Goal: Task Accomplishment & Management: Use online tool/utility

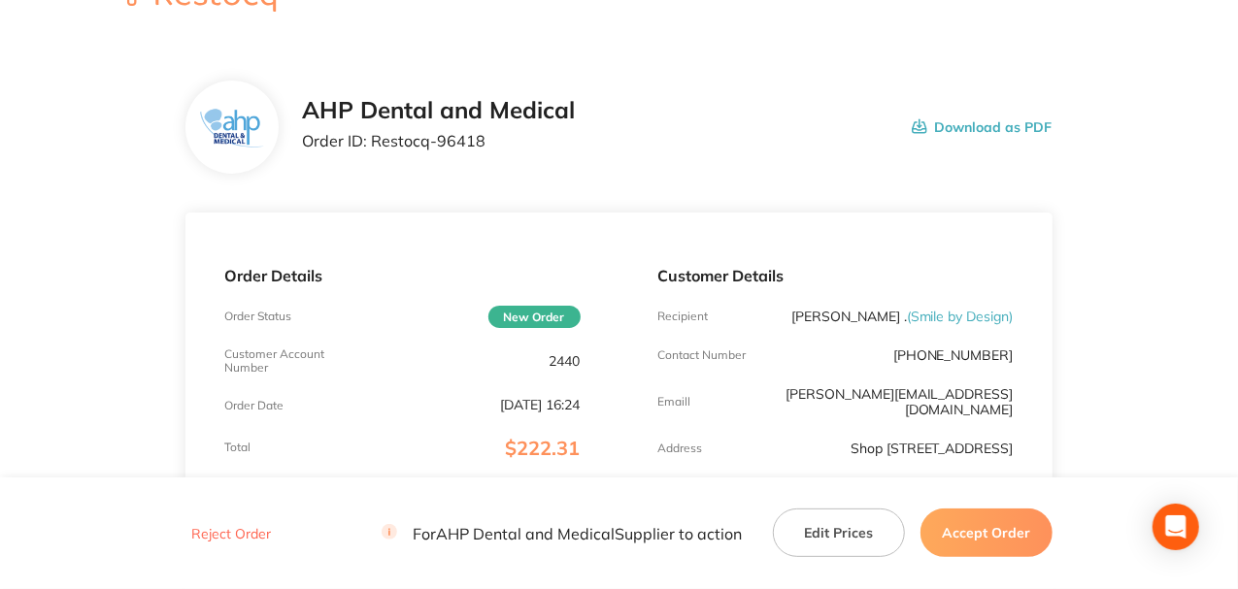
scroll to position [64, 0]
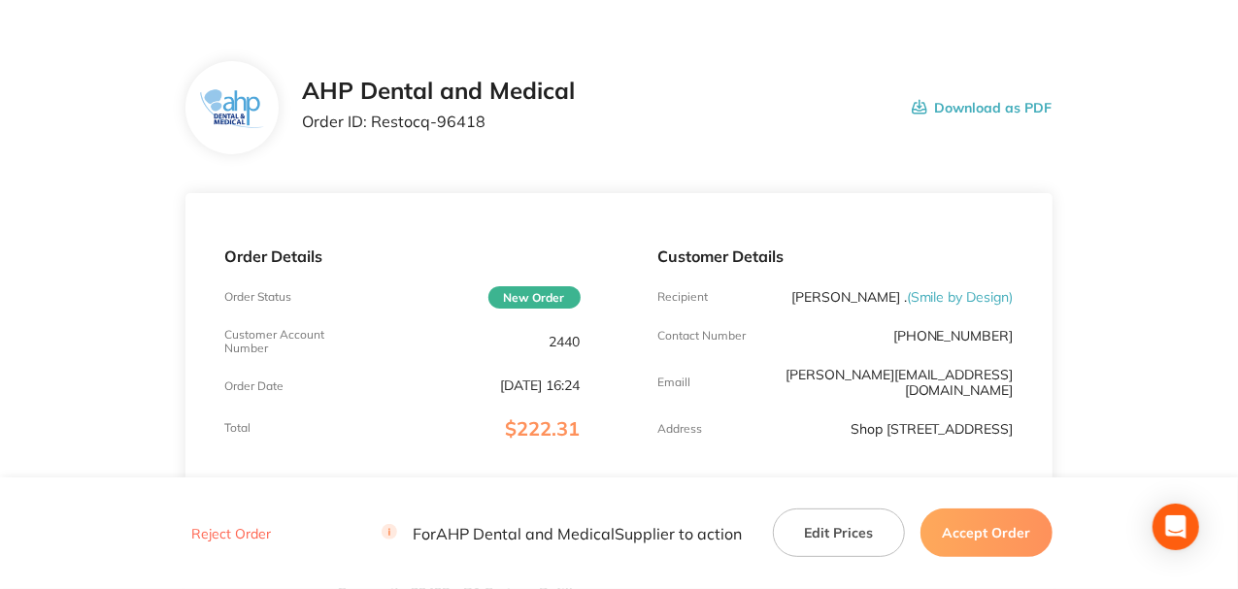
click at [506, 118] on p "Order ID: Restocq- 96418" at bounding box center [438, 121] width 273 height 17
click at [487, 118] on p "Order ID: Restocq- 96418" at bounding box center [438, 121] width 273 height 17
drag, startPoint x: 482, startPoint y: 120, endPoint x: 373, endPoint y: 113, distance: 109.0
click at [373, 113] on p "Order ID: Restocq- 96418" at bounding box center [438, 121] width 273 height 17
copy p "Restocq- 96418"
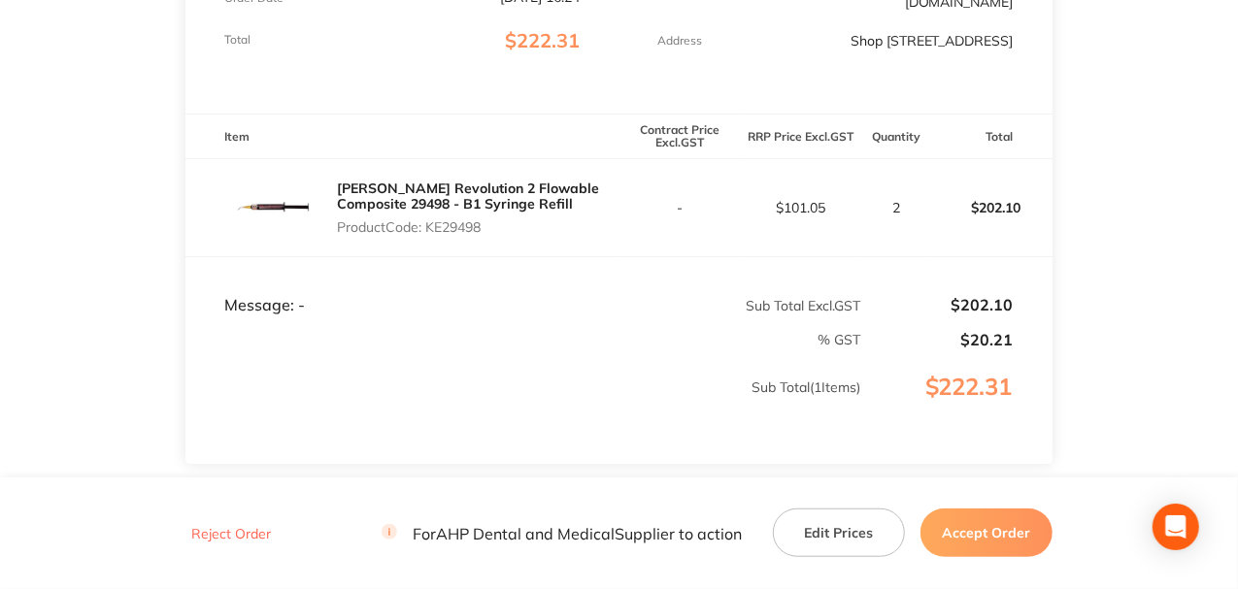
scroll to position [517, 0]
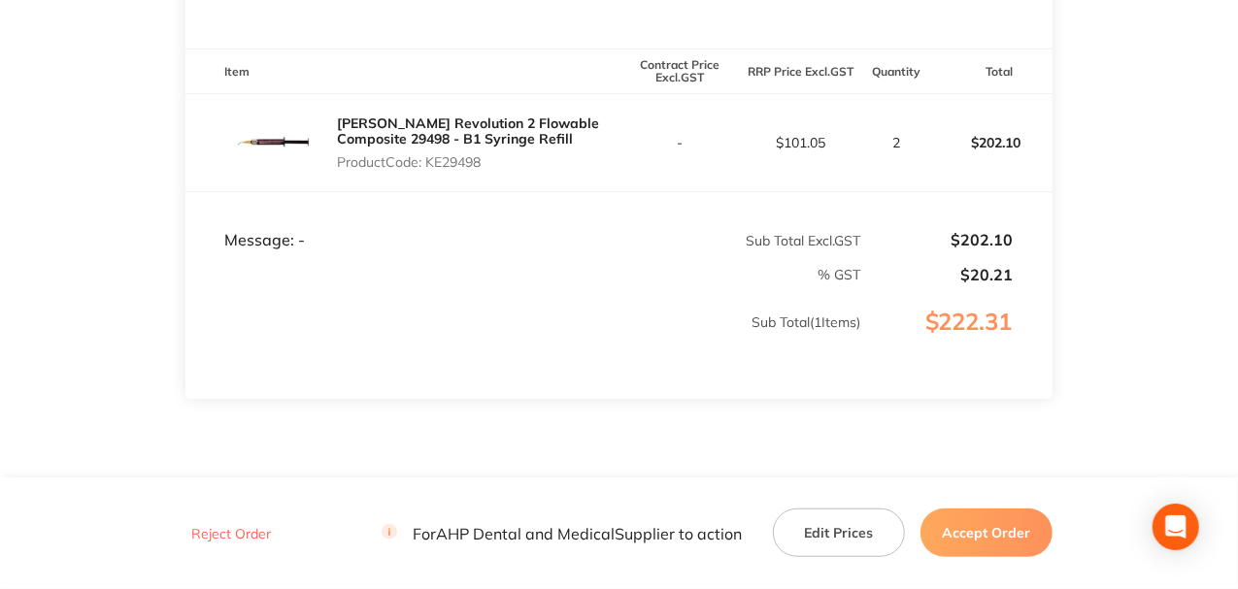
click at [974, 515] on button "Accept Order" at bounding box center [986, 533] width 132 height 49
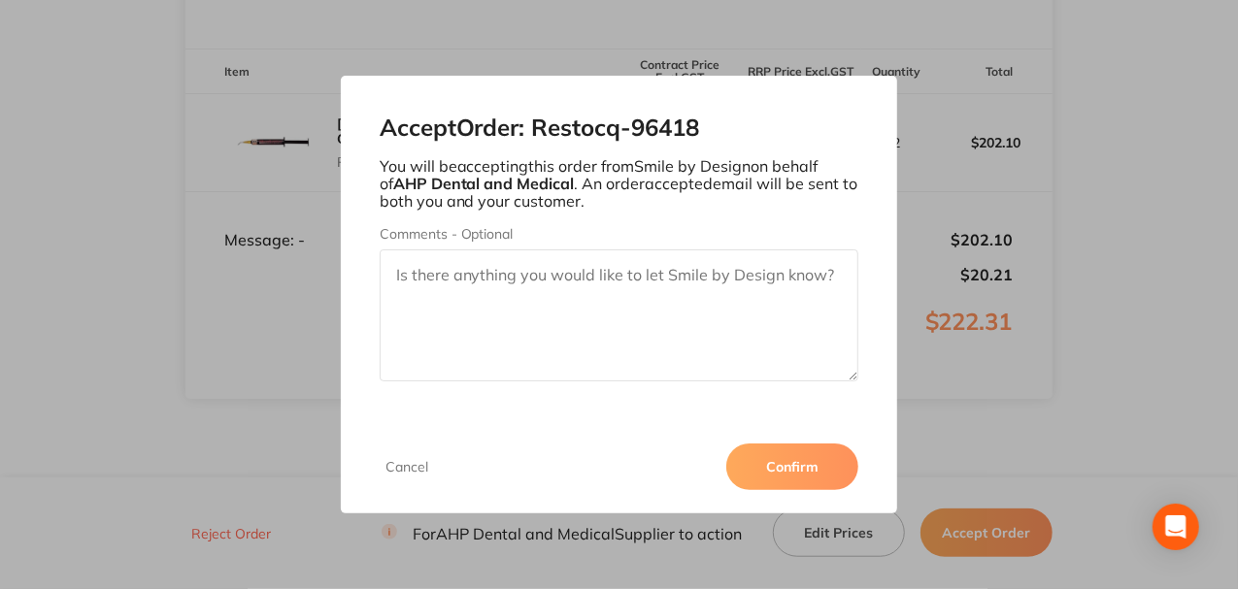
click at [715, 363] on textarea "Comments - Optional" at bounding box center [620, 315] width 480 height 132
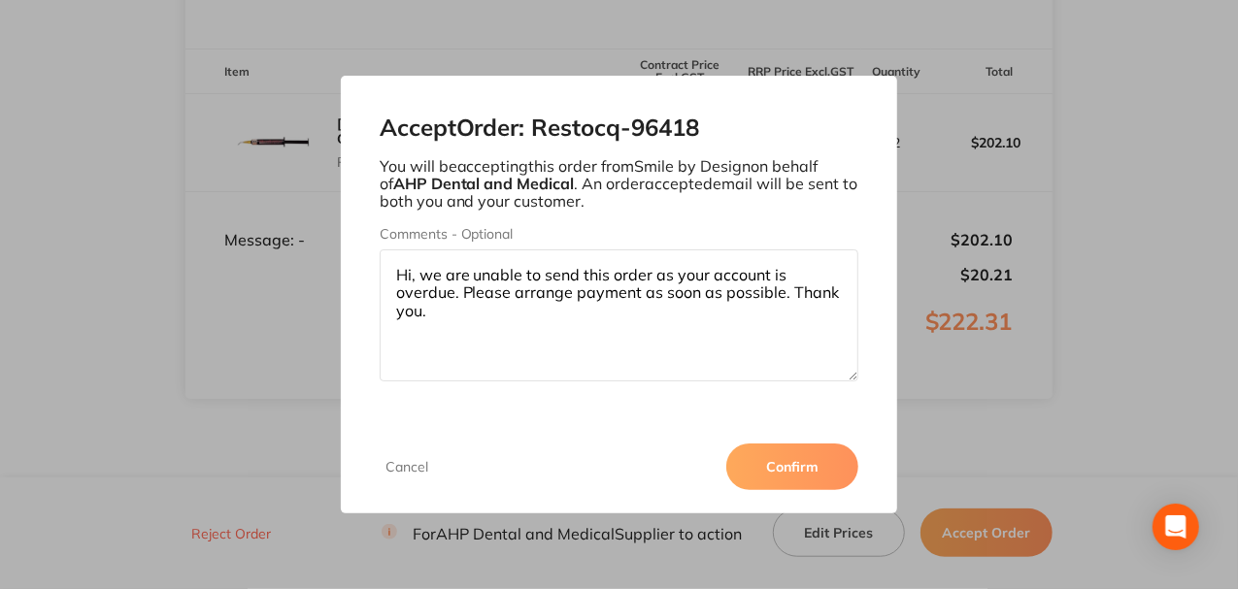
type textarea "Hi, we are unable to send this order as your account is overdue. Please arrange…"
click at [757, 464] on button "Confirm" at bounding box center [792, 467] width 132 height 47
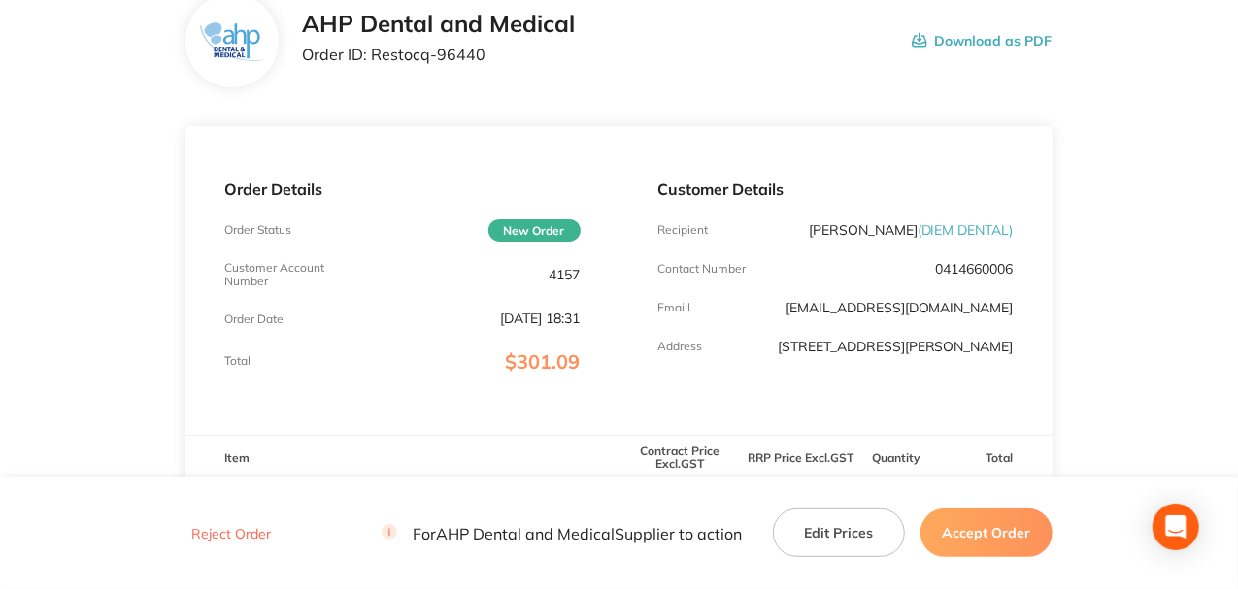
scroll to position [129, 0]
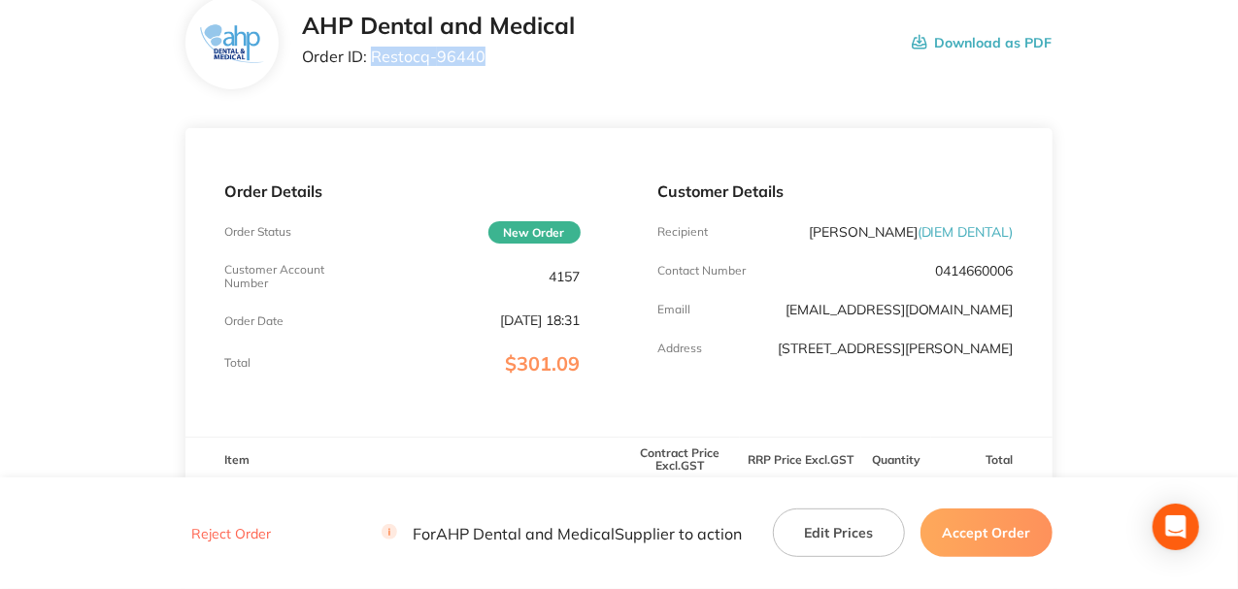
drag, startPoint x: 480, startPoint y: 50, endPoint x: 375, endPoint y: 53, distance: 104.9
click at [373, 53] on p "Order ID: Restocq- 96440" at bounding box center [438, 56] width 273 height 17
copy p "Restocq- 96440"
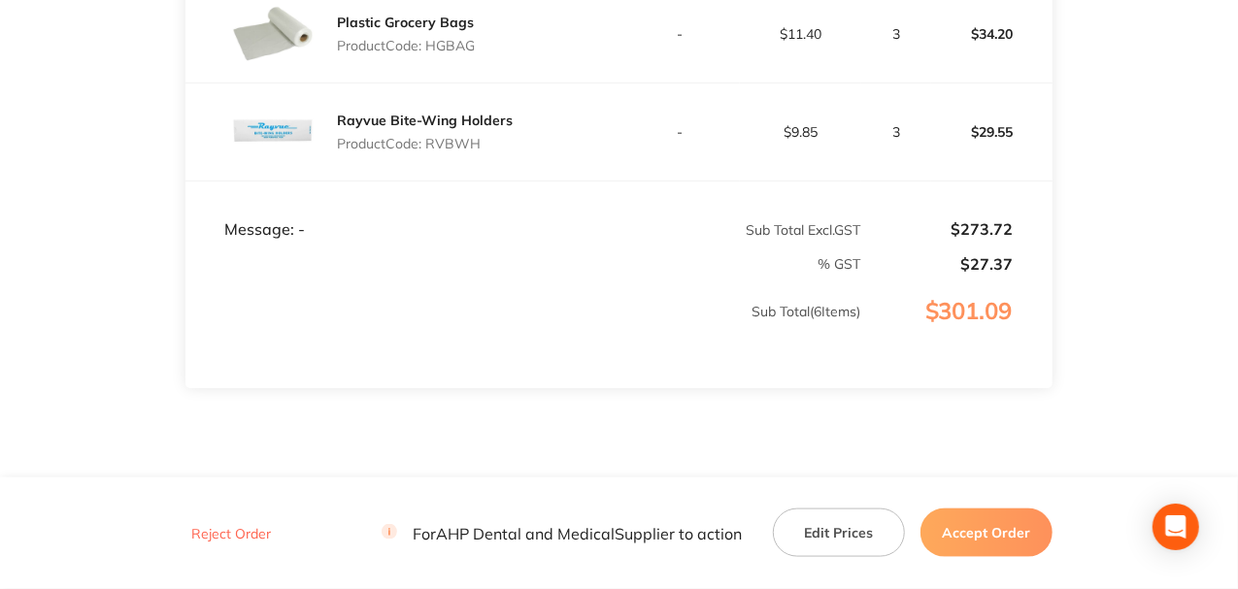
scroll to position [1035, 0]
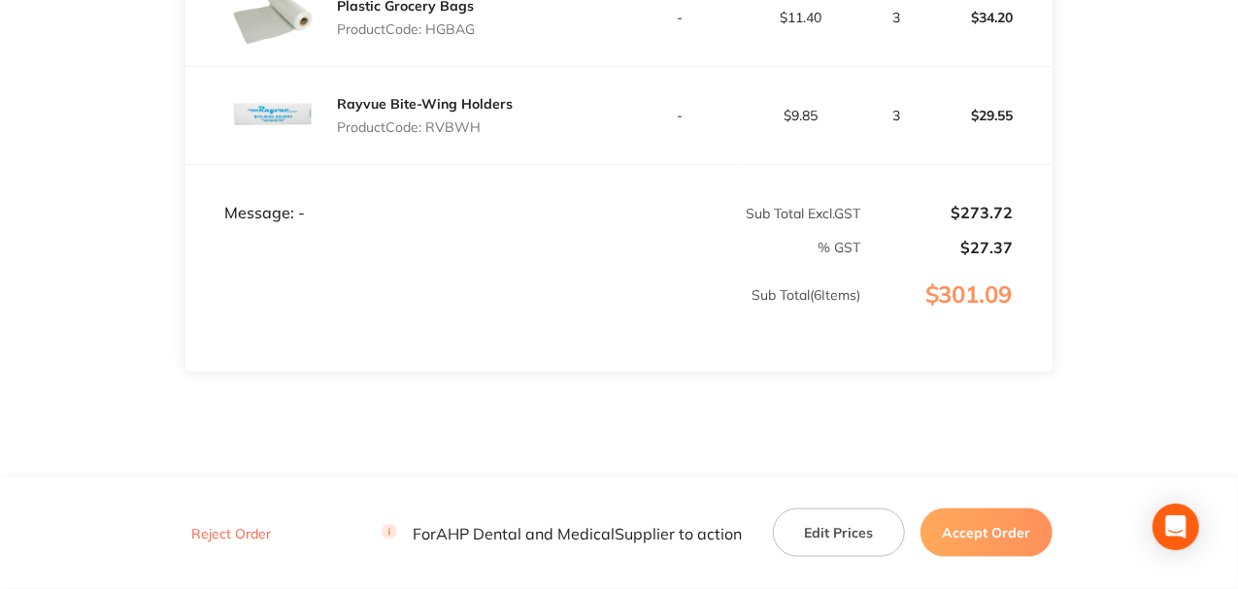
click at [980, 524] on button "Accept Order" at bounding box center [986, 533] width 132 height 49
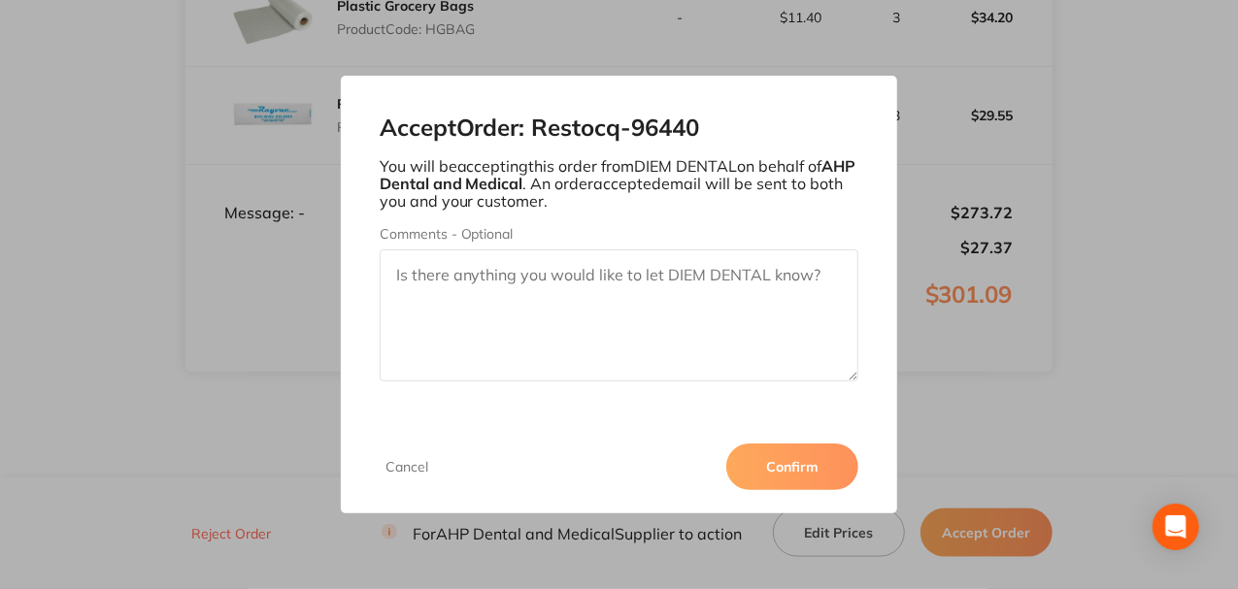
click at [654, 309] on textarea "Comments - Optional" at bounding box center [620, 315] width 480 height 132
type textarea "g"
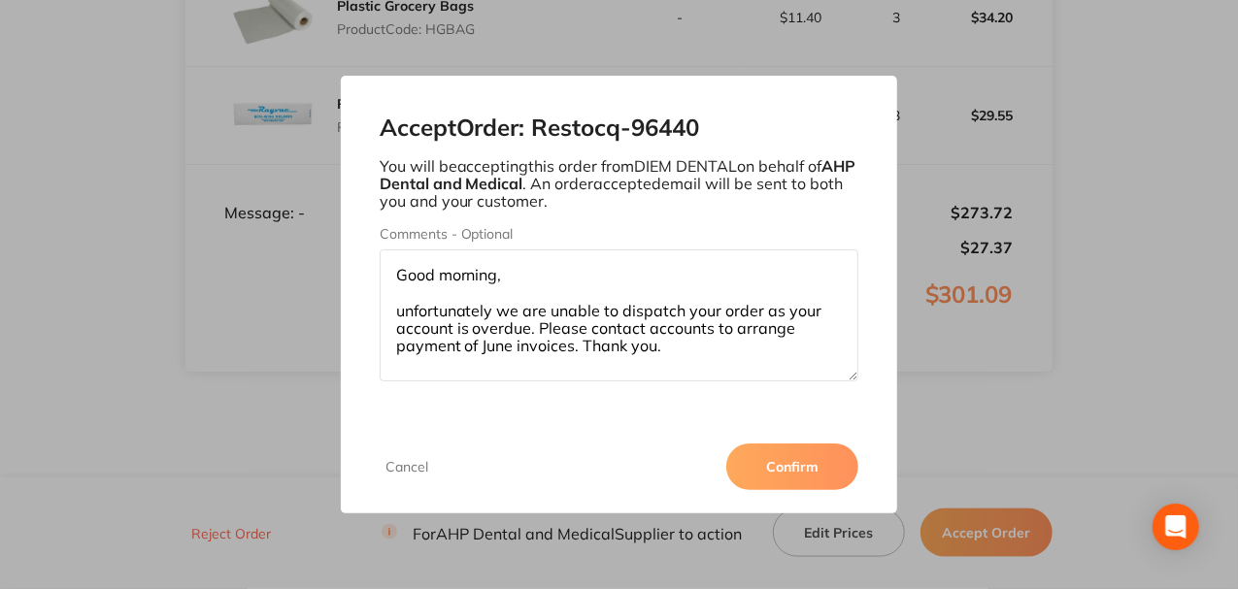
type textarea "Good morning, unfortunately we are unable to dispatch your order as your accoun…"
click at [789, 475] on button "Confirm" at bounding box center [792, 467] width 132 height 47
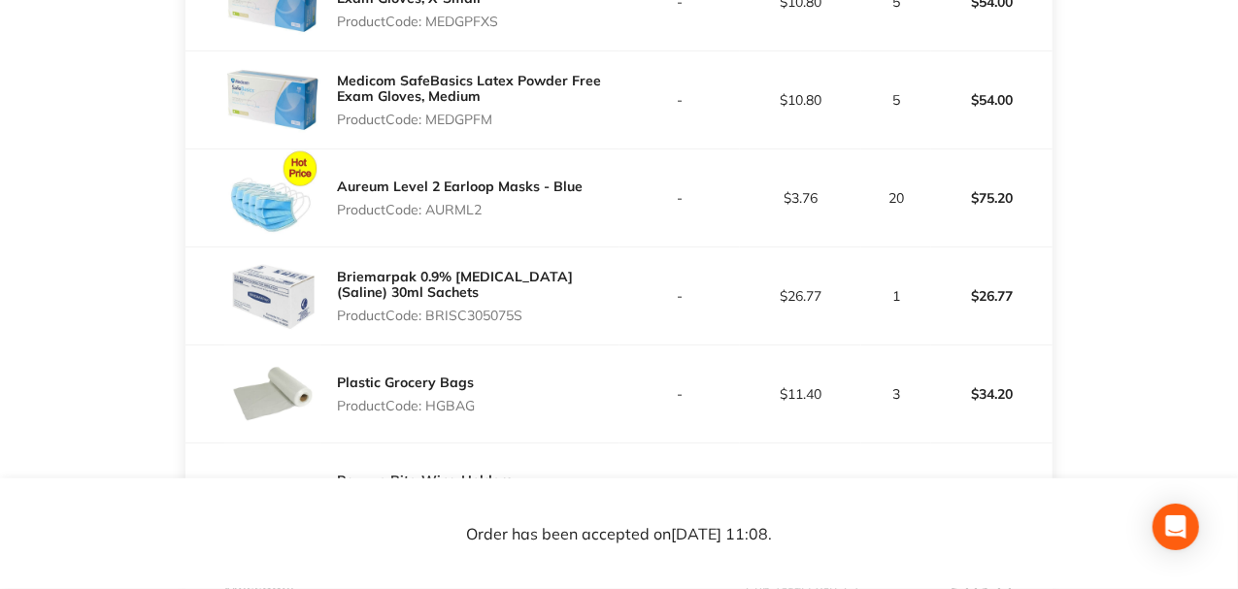
scroll to position [777, 0]
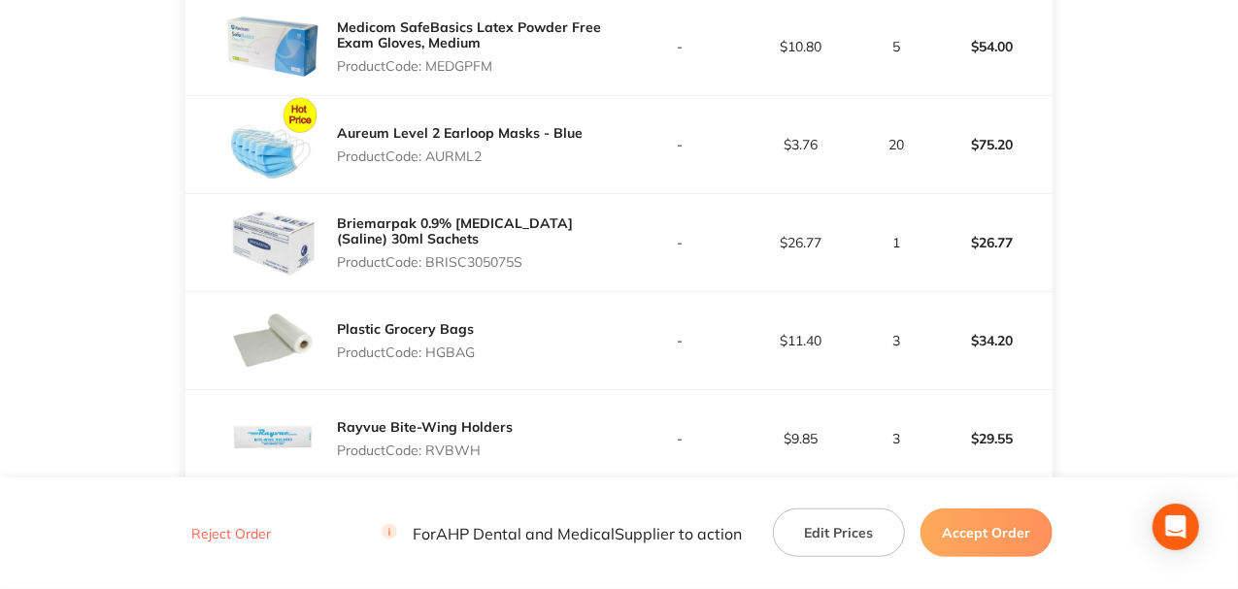
scroll to position [1035, 0]
